Goal: Task Accomplishment & Management: Manage account settings

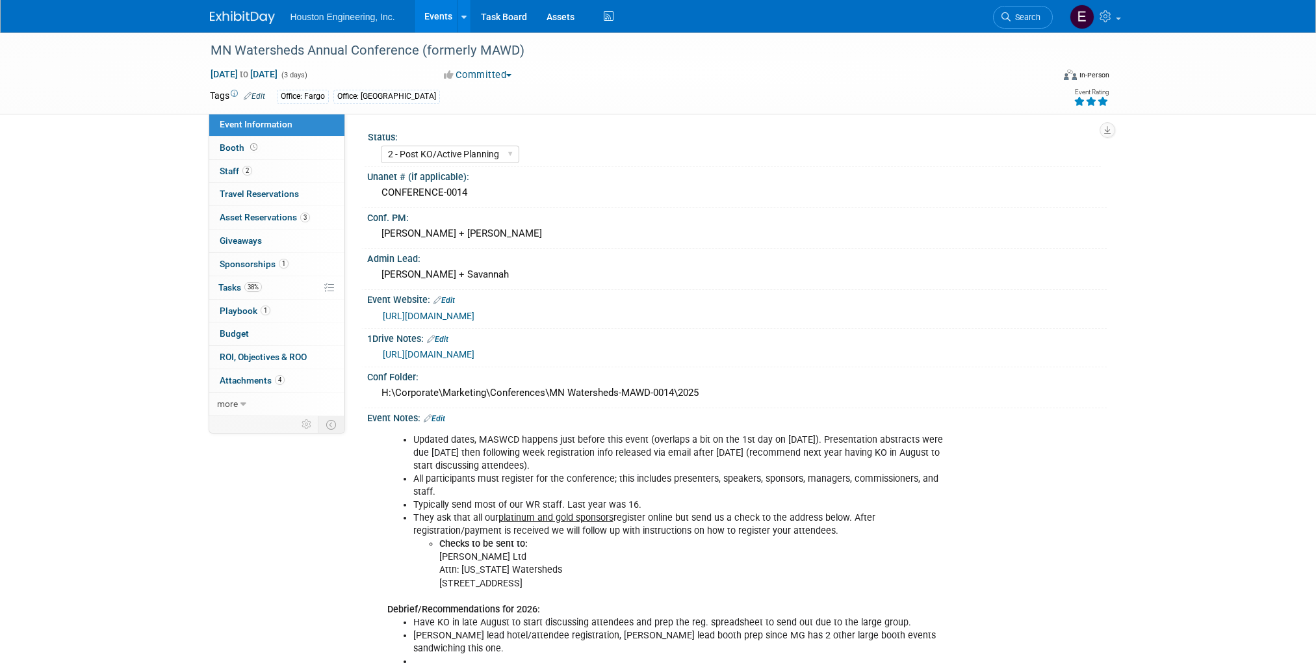
select select "2 - Post KO/Active Planning"
select select "Yes"
select select "Water Resources"
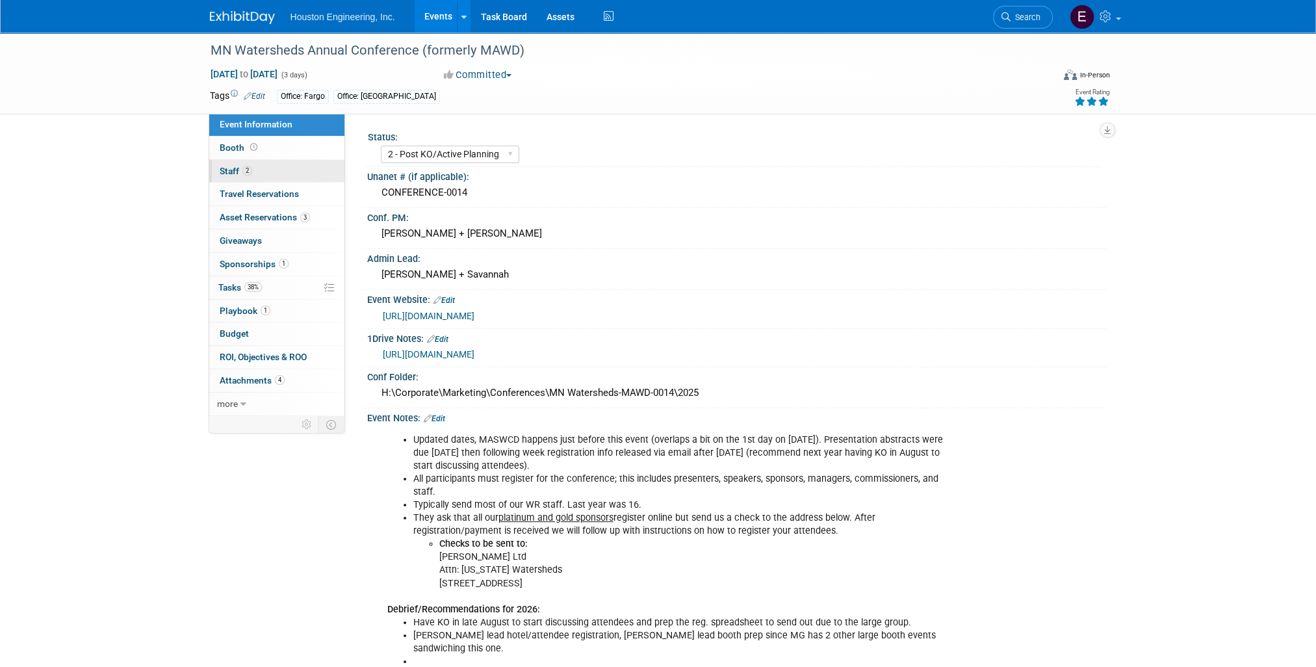
click at [227, 173] on span "Staff 2" at bounding box center [236, 171] width 32 height 10
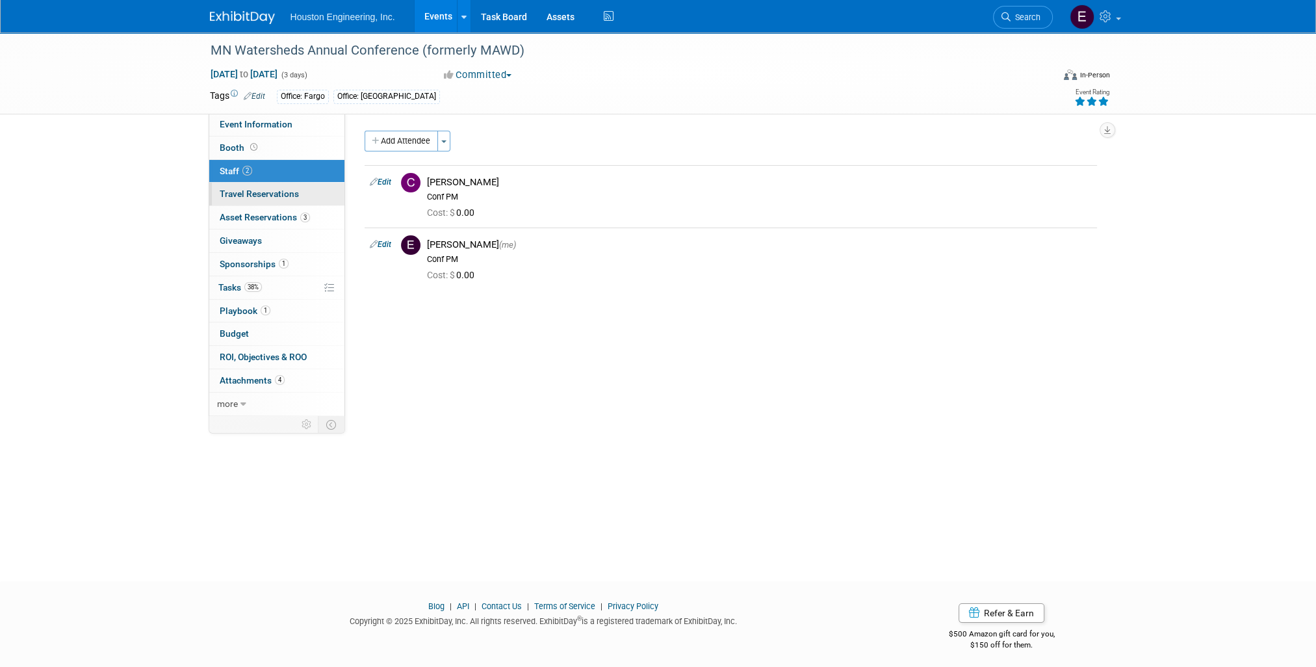
click at [272, 192] on span "Travel Reservations 0" at bounding box center [259, 193] width 79 height 10
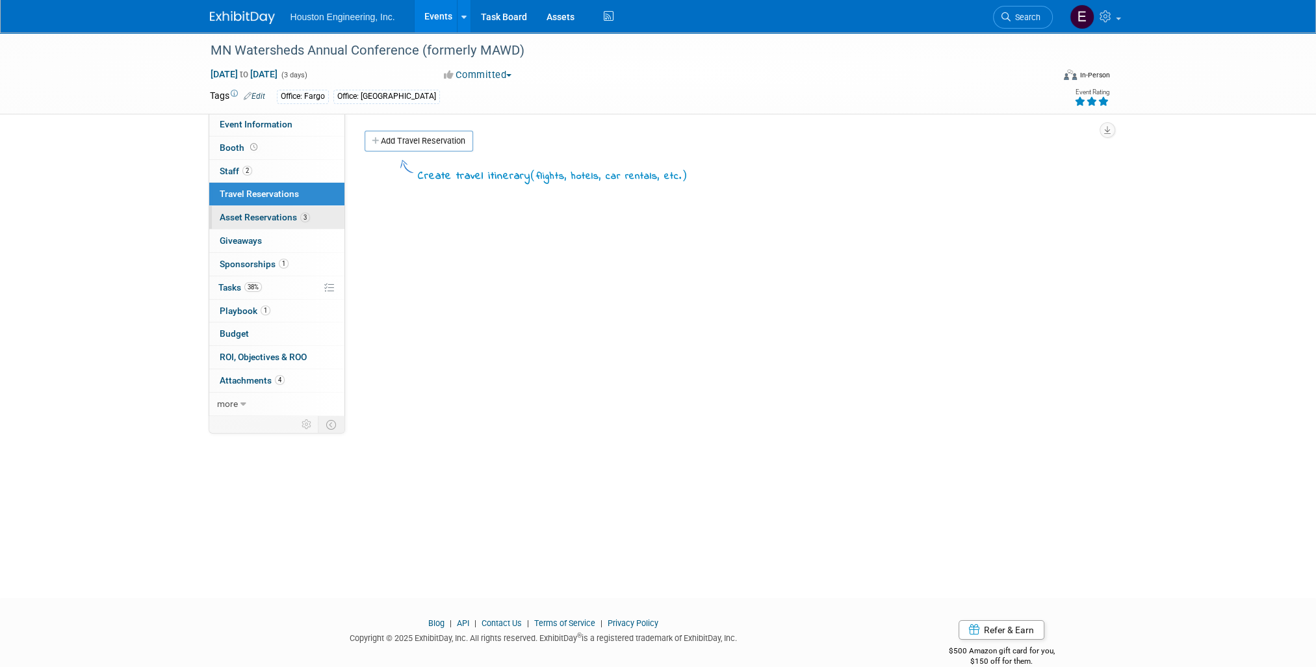
click at [266, 212] on span "Asset Reservations 3" at bounding box center [265, 217] width 90 height 10
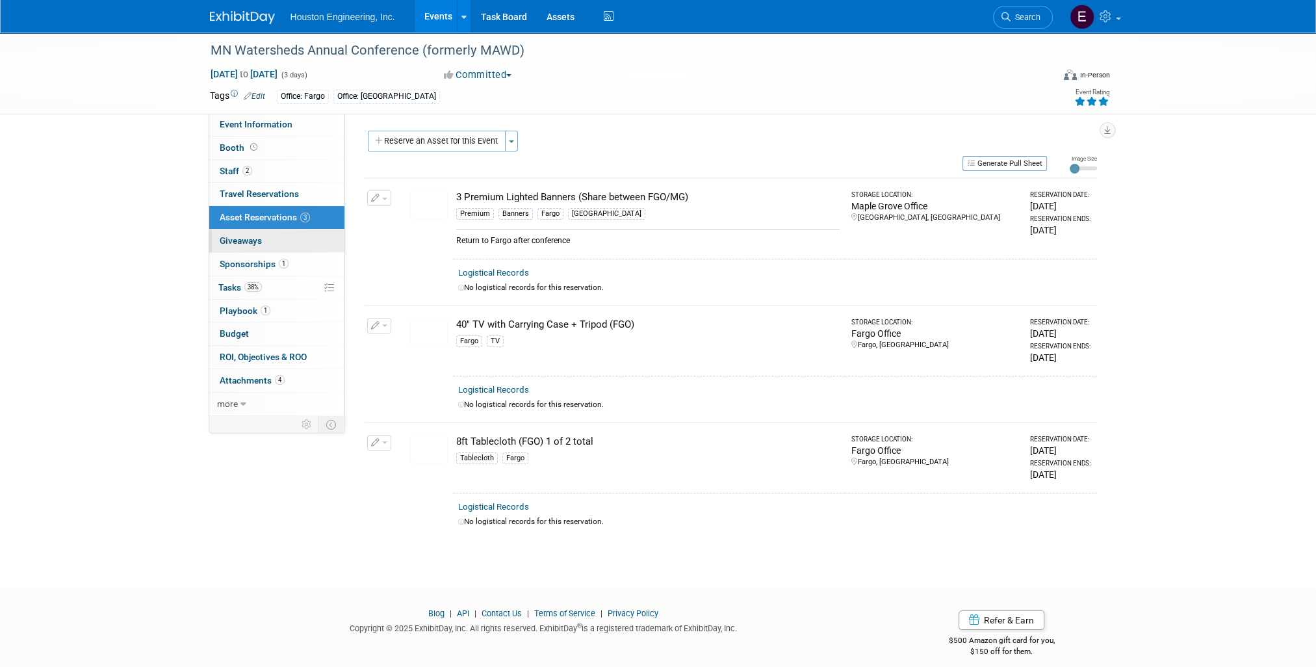
click at [255, 242] on span "Giveaways 0" at bounding box center [241, 240] width 42 height 10
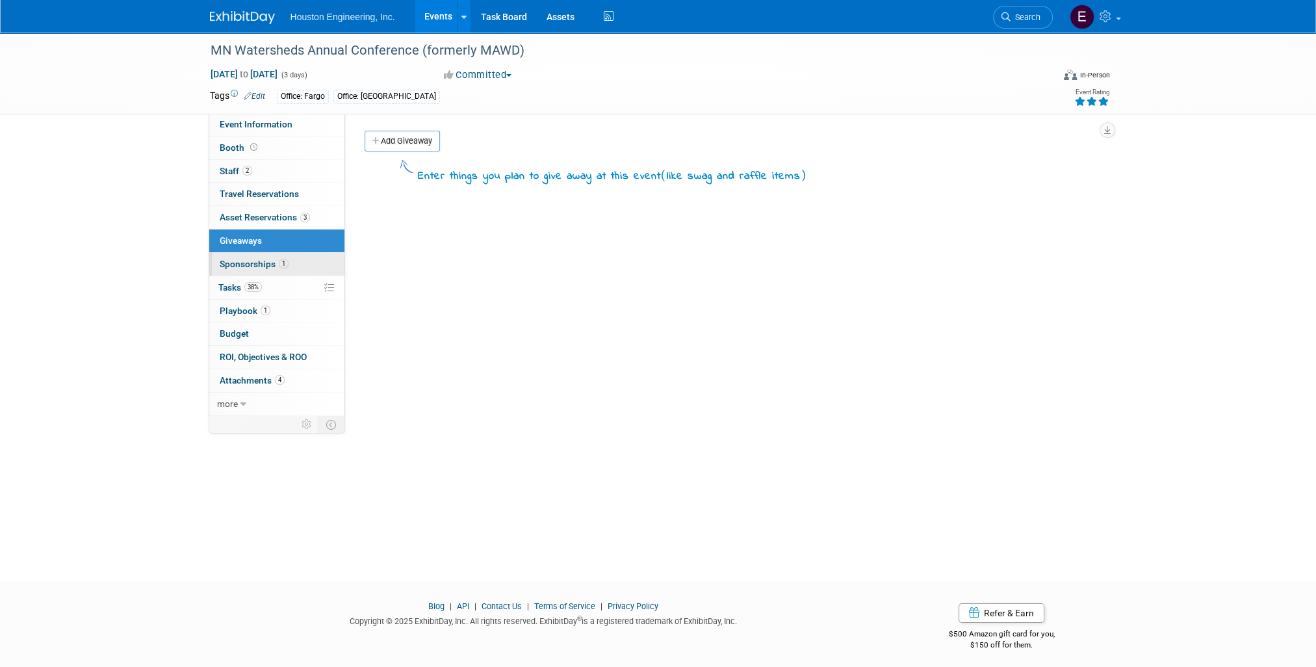
click at [249, 261] on span "Sponsorships 1" at bounding box center [254, 264] width 69 height 10
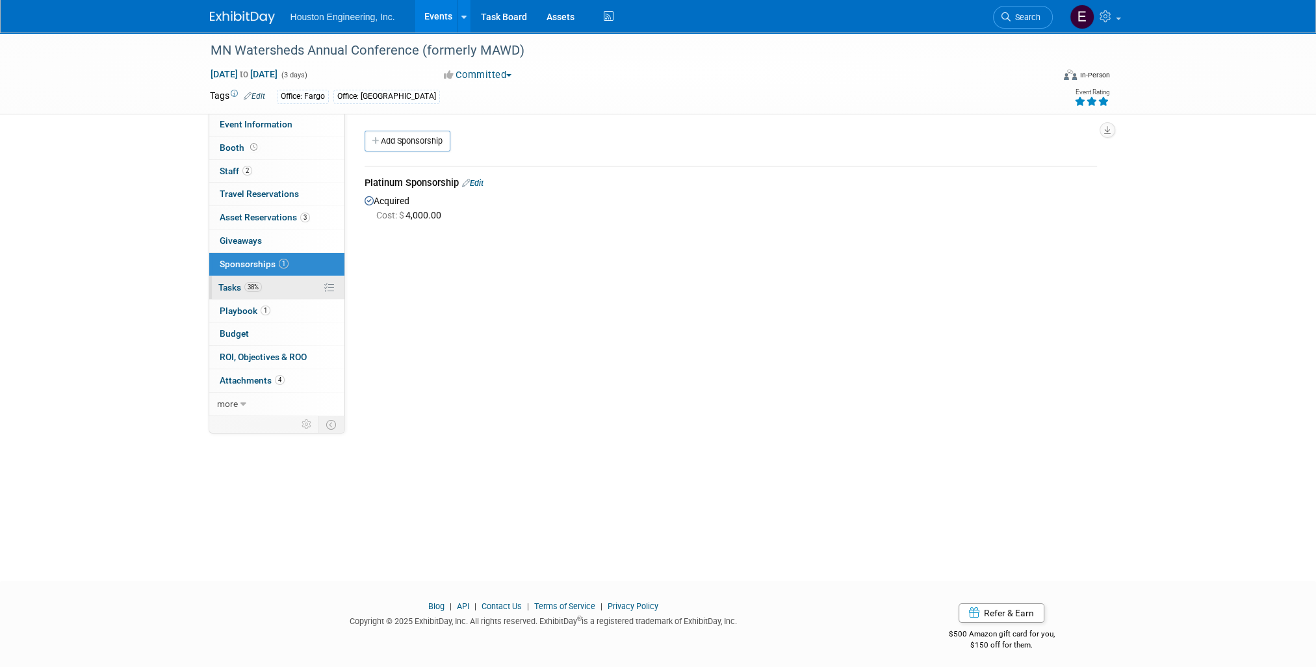
click at [226, 285] on span "Tasks 38%" at bounding box center [240, 287] width 44 height 10
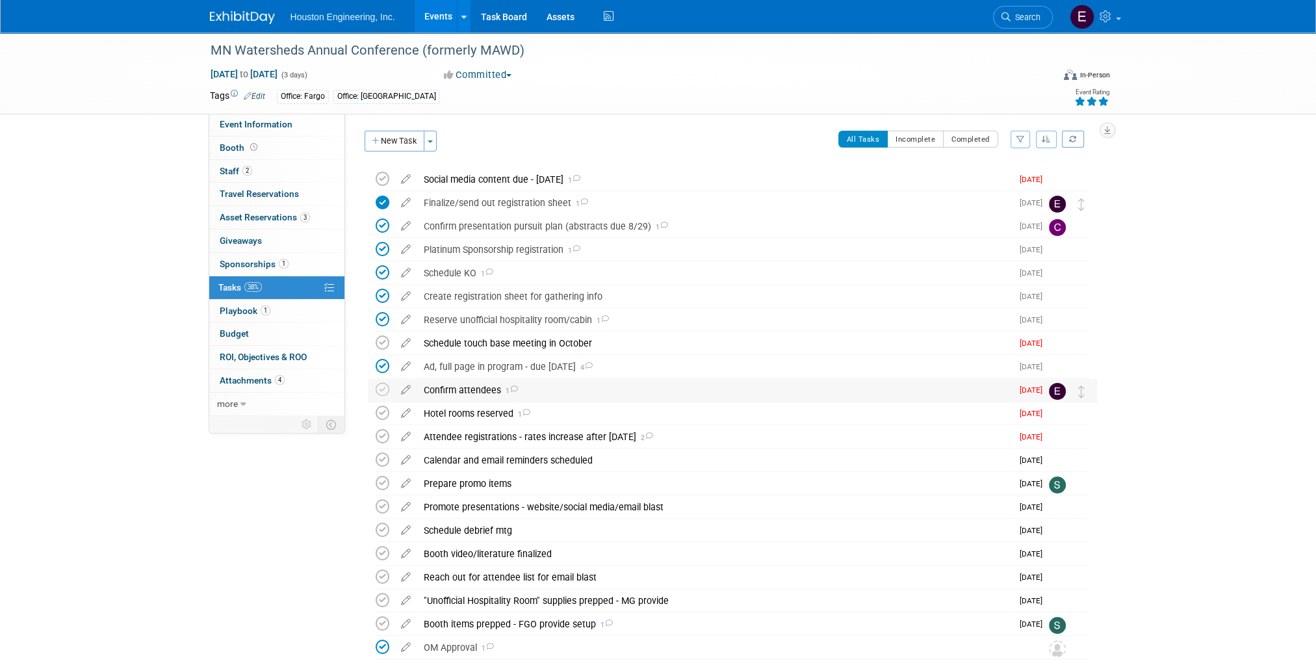
click at [513, 387] on icon at bounding box center [513, 388] width 8 height 7
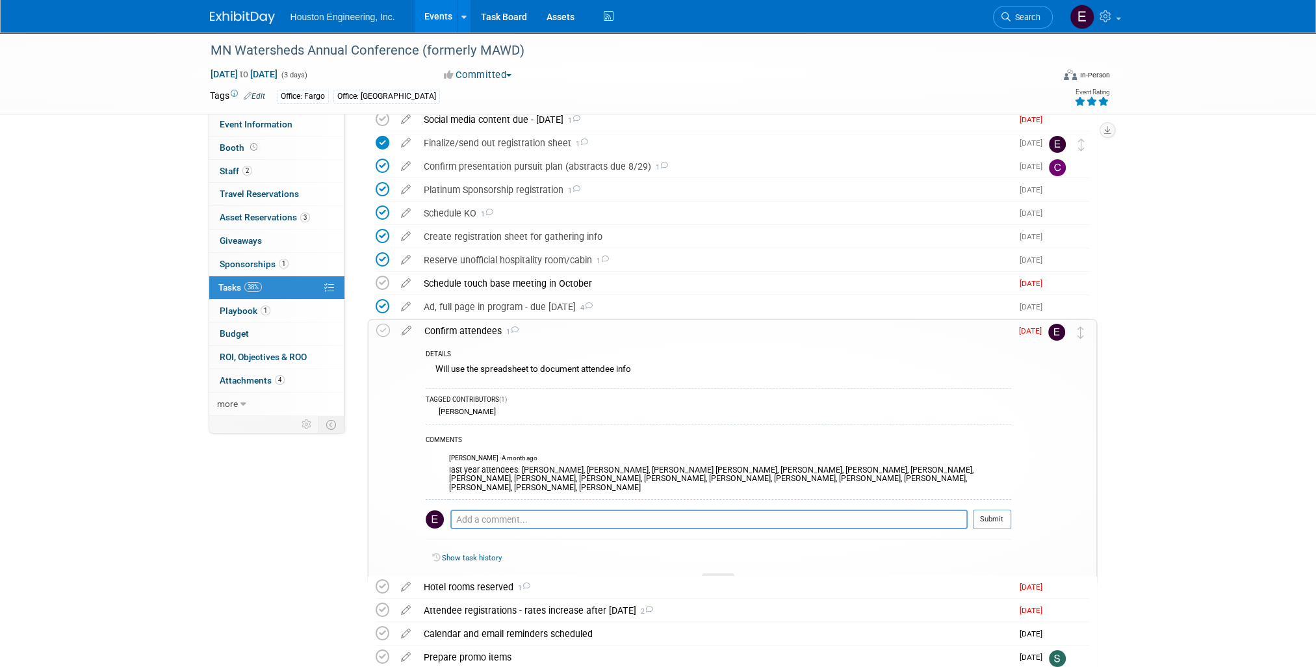
scroll to position [195, 0]
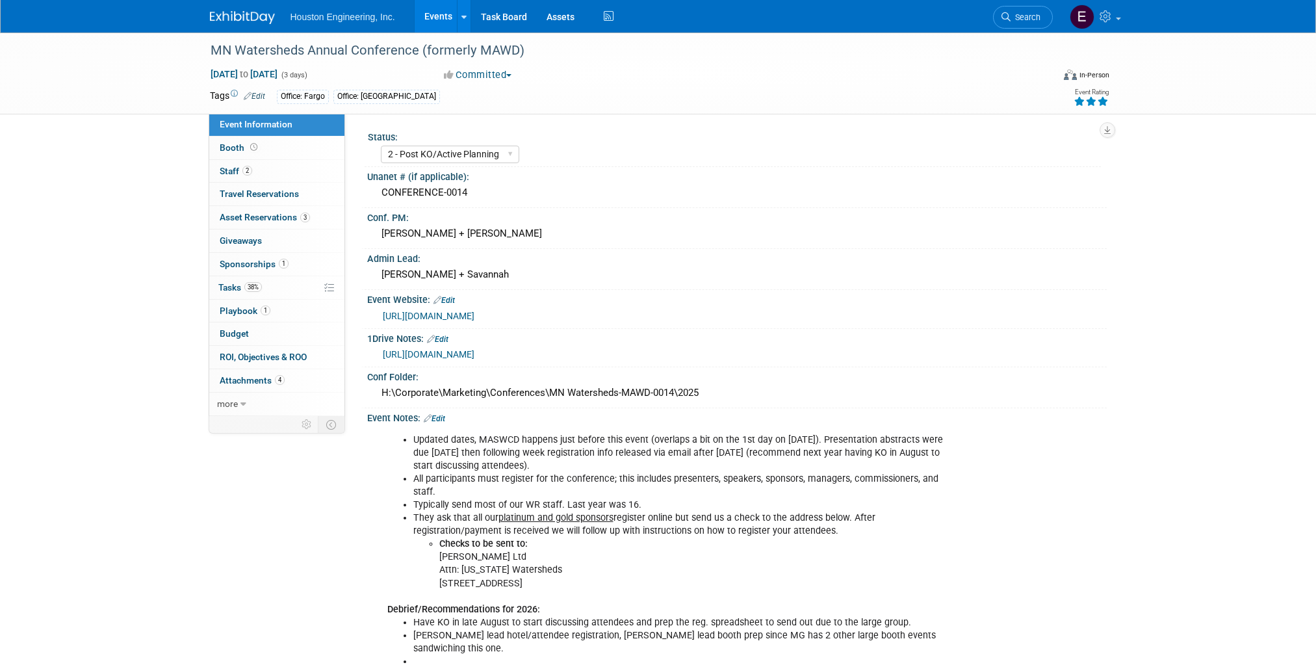
select select "2 - Post KO/Active Planning"
select select "Yes"
select select "Water Resources"
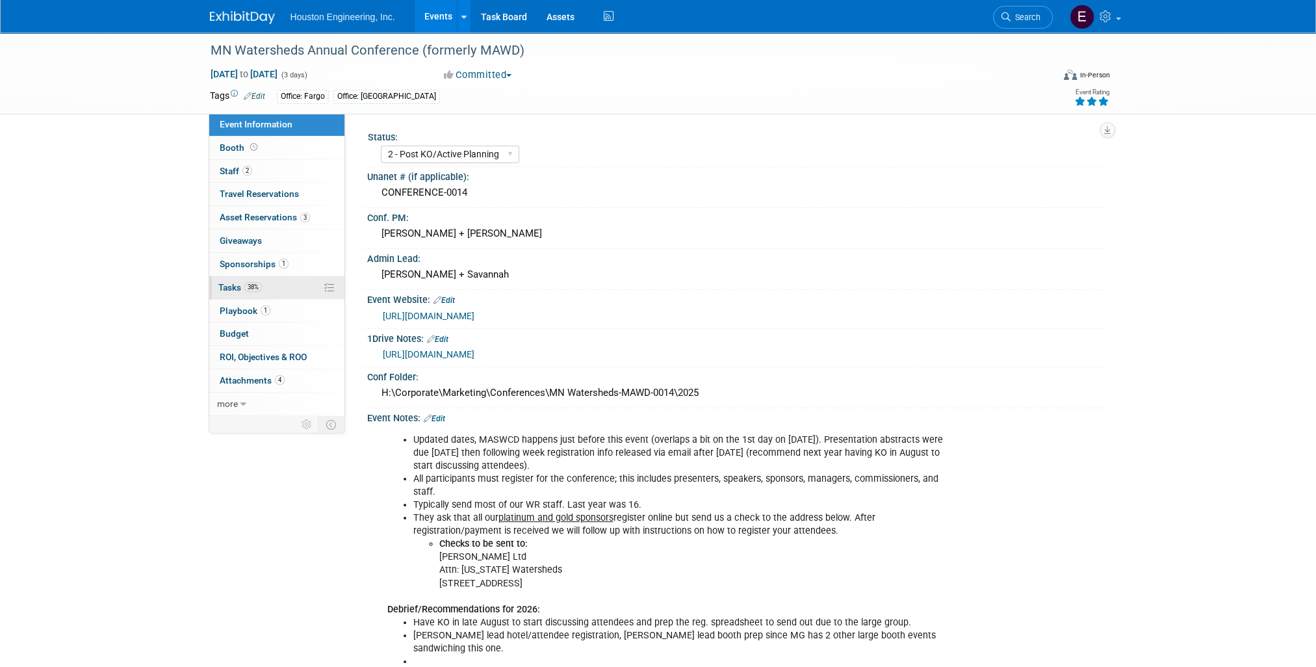
click at [222, 285] on span "Tasks 38%" at bounding box center [240, 287] width 44 height 10
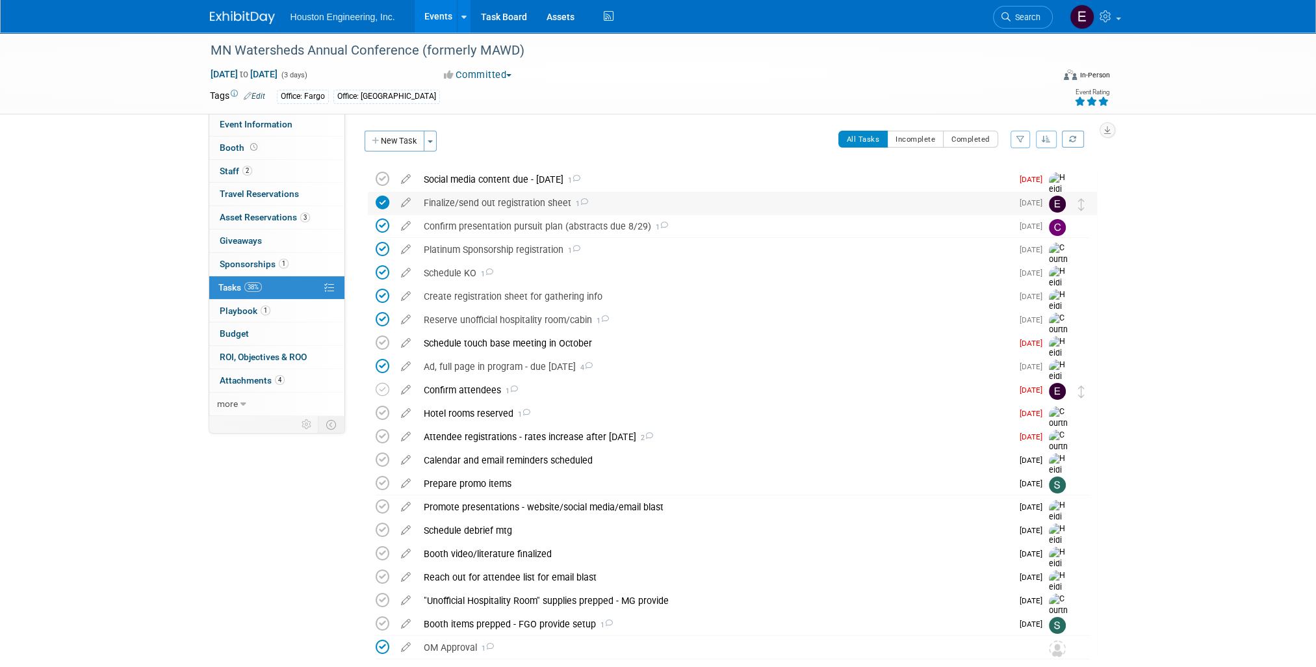
click at [582, 201] on icon at bounding box center [584, 201] width 8 height 7
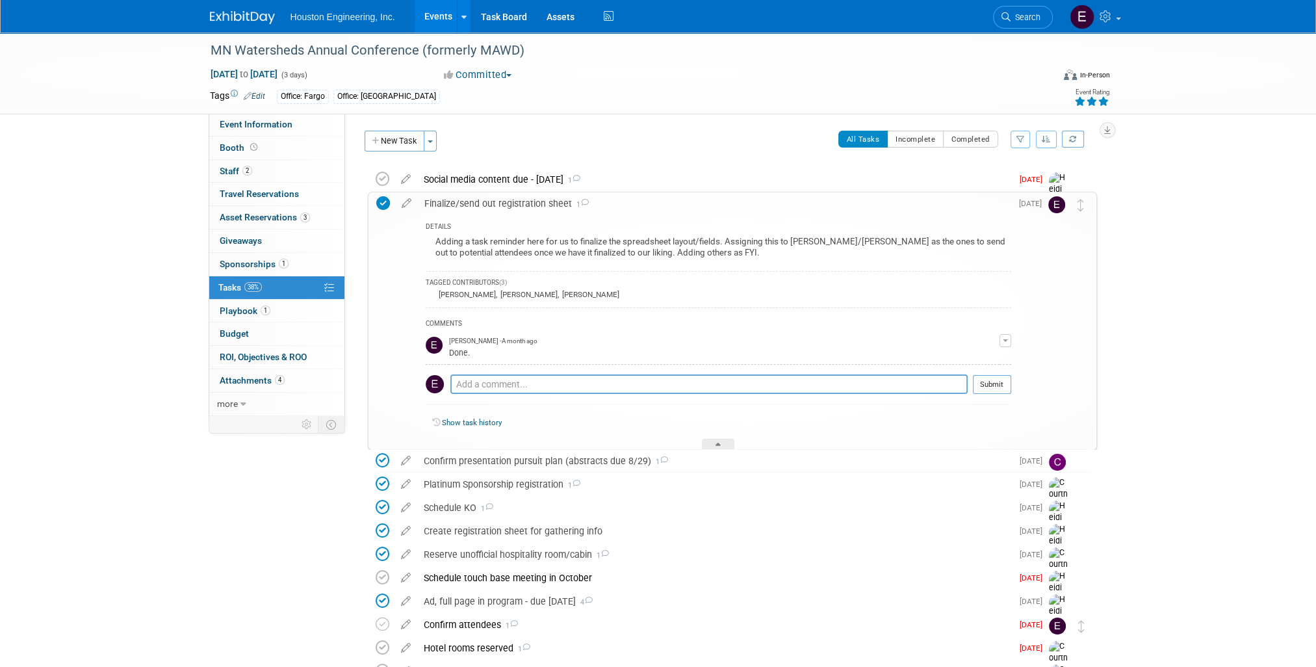
click at [1181, 285] on div "MN Watersheds Annual Conference (formerly MAWD) [DATE] to [DATE] (3 days) [DATE…" at bounding box center [658, 502] width 1316 height 941
click at [715, 183] on div "Social media content due - [DATE] 1" at bounding box center [714, 179] width 595 height 22
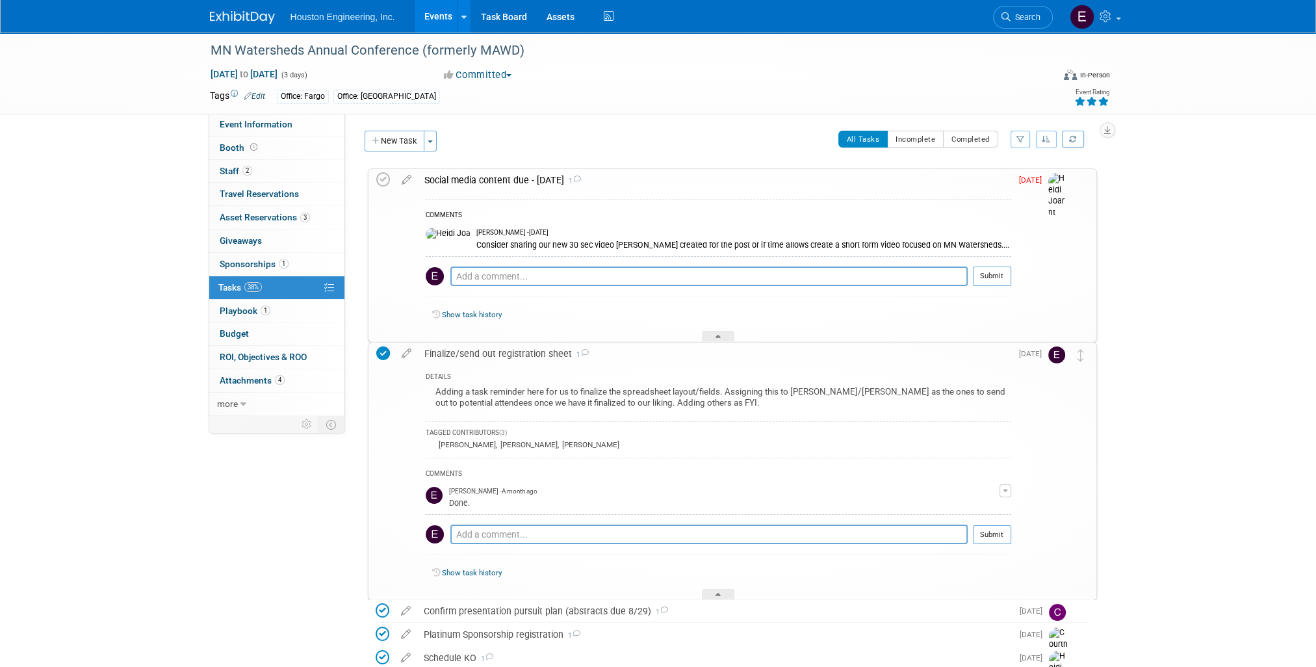
scroll to position [260, 0]
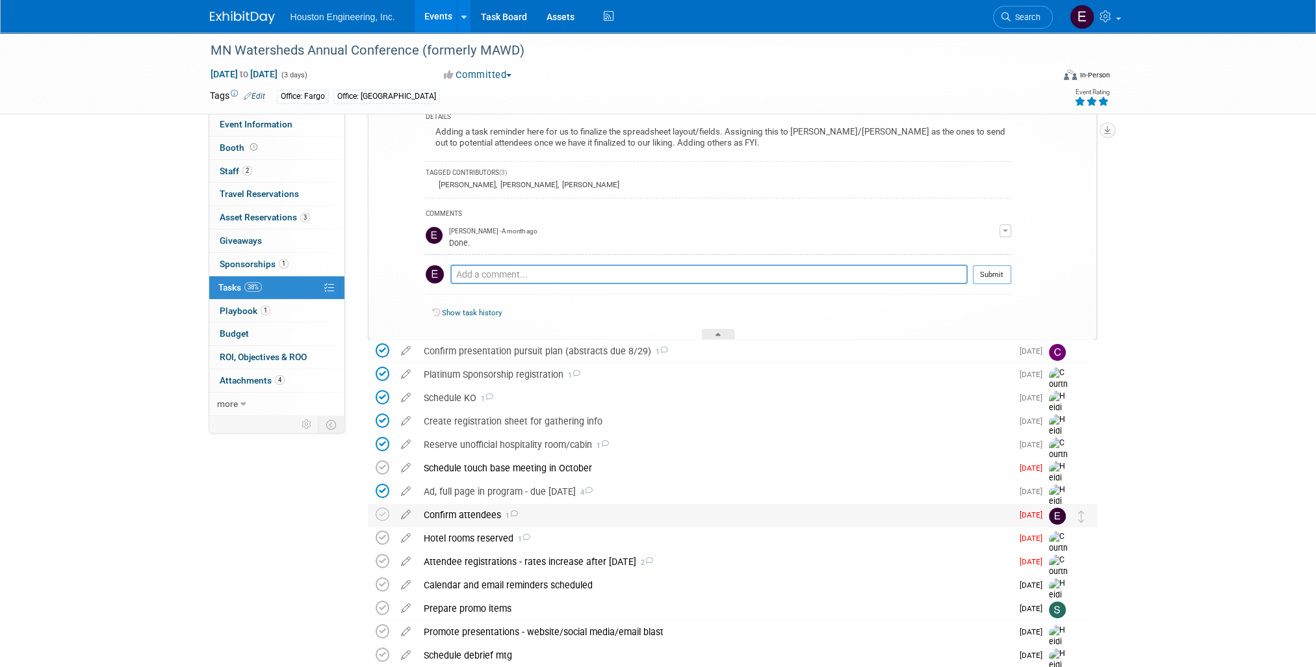
click at [468, 511] on div "Confirm attendees 1" at bounding box center [714, 515] width 595 height 22
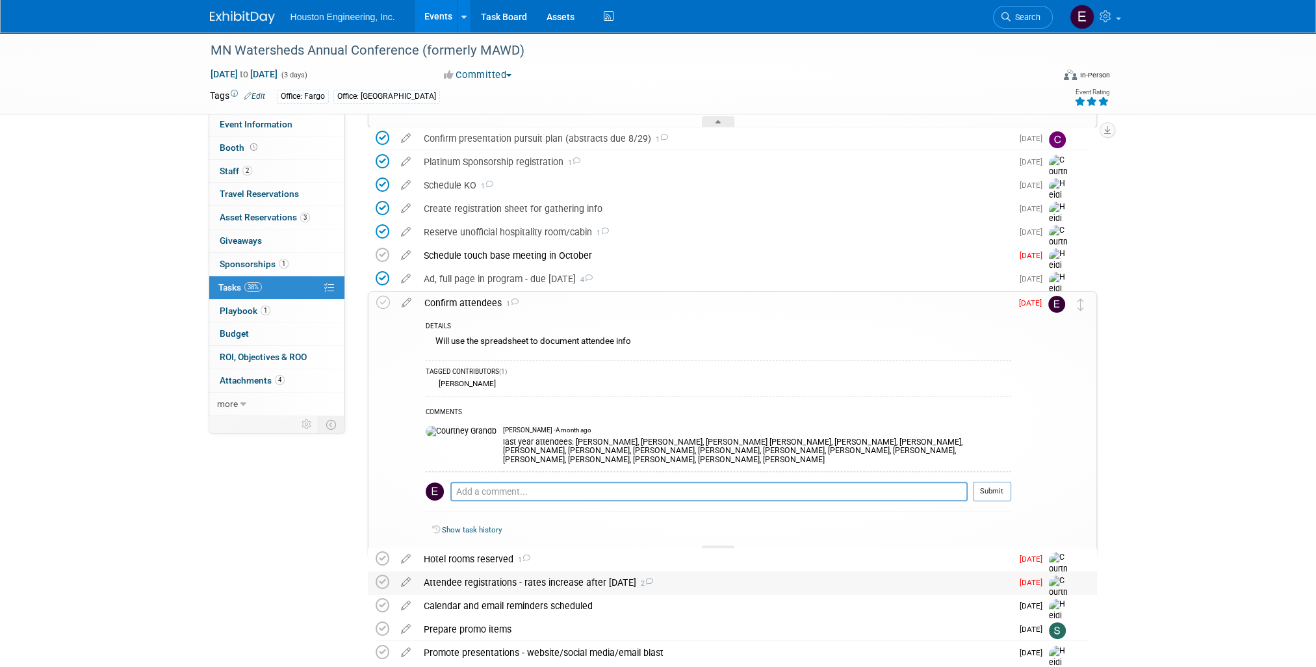
scroll to position [520, 0]
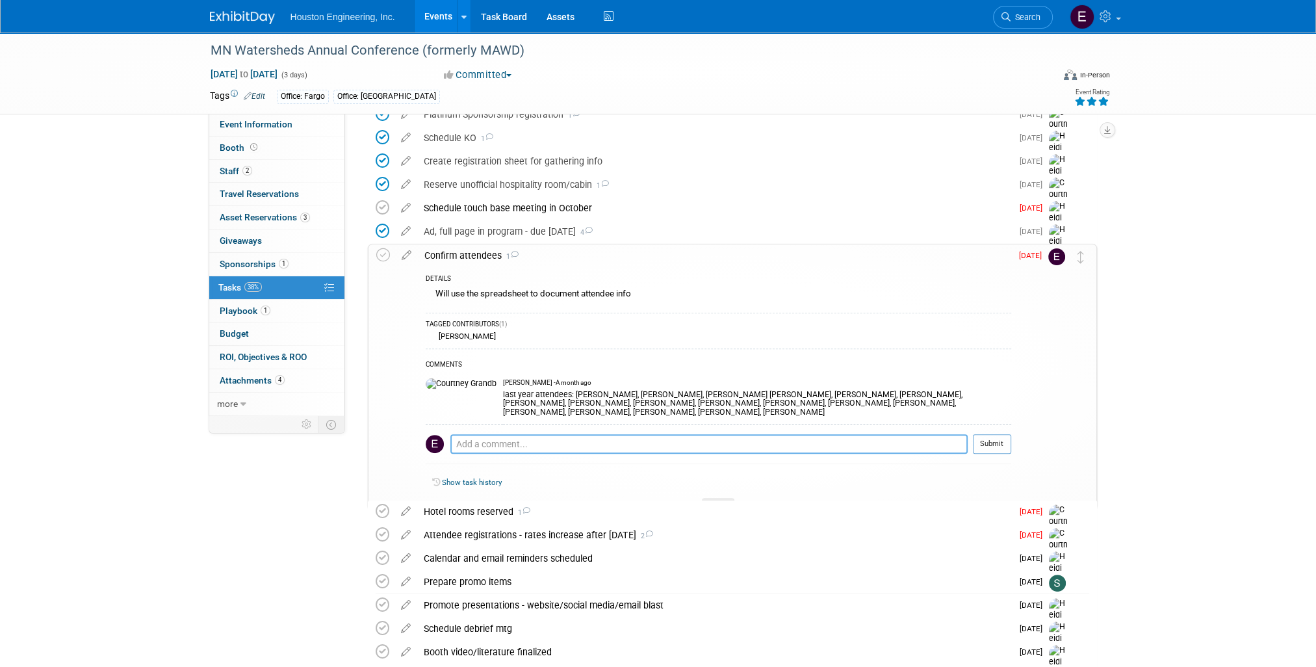
click at [519, 434] on textarea at bounding box center [708, 443] width 517 height 19
type textarea "Confirmed on spreadsheet."
click at [999, 441] on button "Submit" at bounding box center [992, 443] width 38 height 19
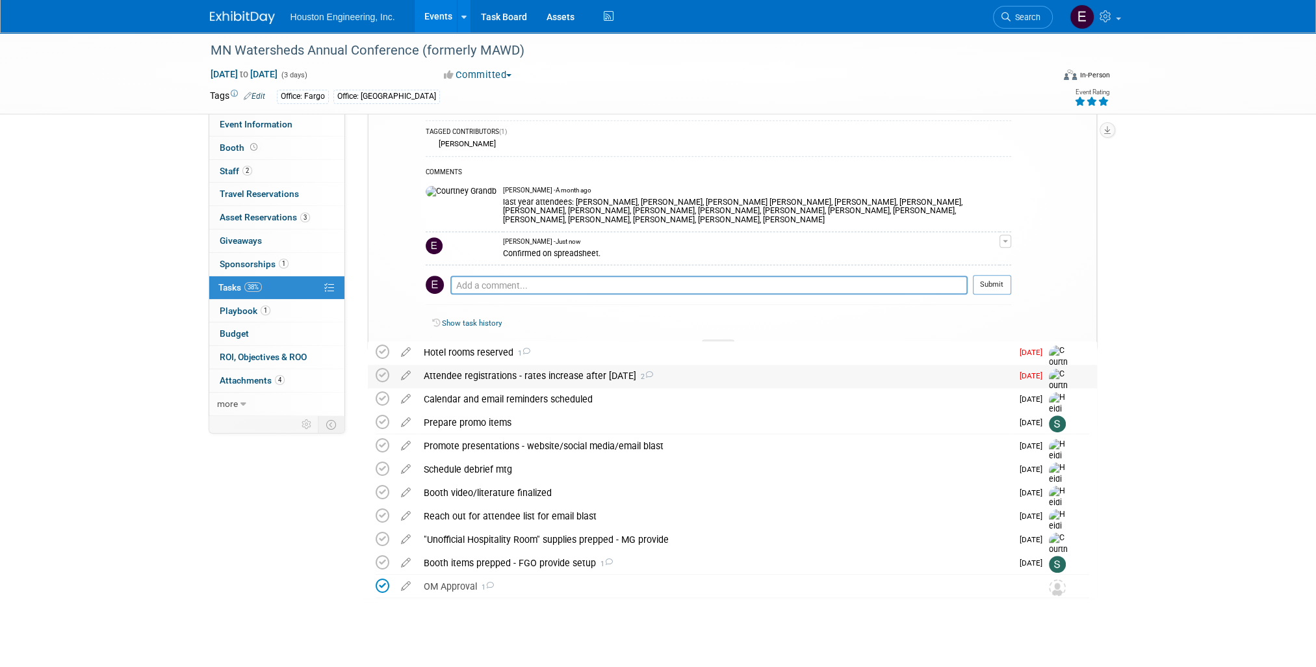
scroll to position [723, 0]
